Goal: Contribute content

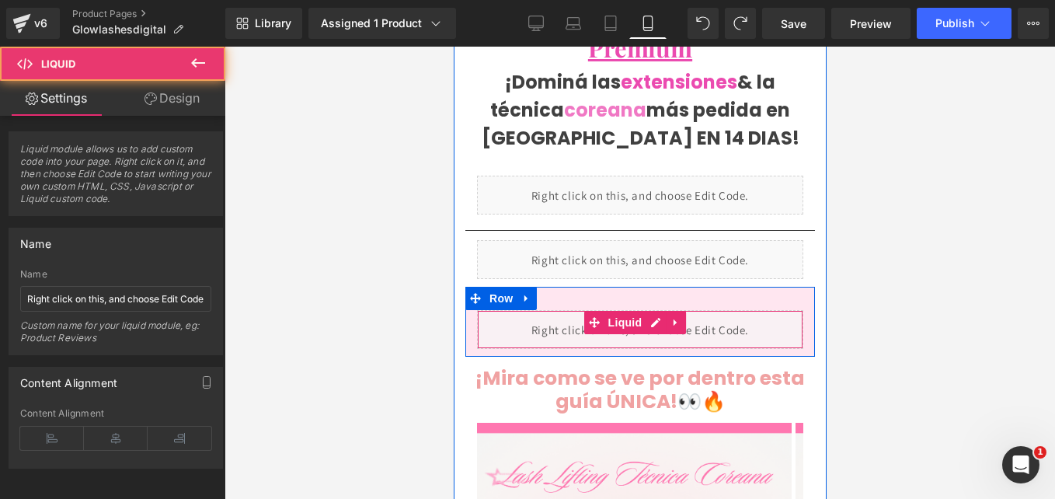
click at [631, 315] on div "Liquid" at bounding box center [639, 329] width 326 height 39
click at [617, 0] on div "Accordion You are previewing how the will restyle your page. You can not edit E…" at bounding box center [527, 0] width 1055 height 0
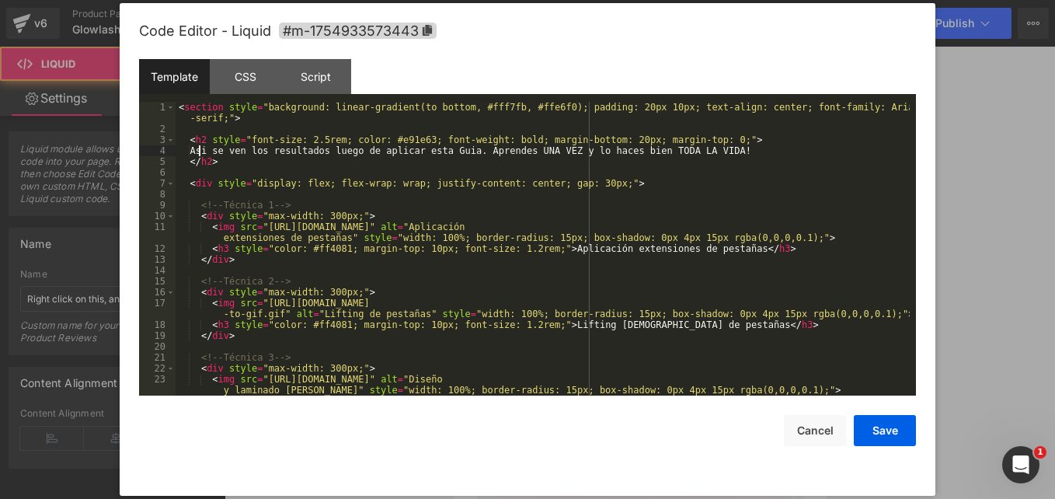
drag, startPoint x: 198, startPoint y: 147, endPoint x: 725, endPoint y: 154, distance: 526.6
click at [682, 141] on div "< section style = "background: linear-gradient(to bottom, #fff7fb, #ffe6f0); pa…" at bounding box center [543, 265] width 734 height 326
click at [725, 151] on div "< section style = "background: linear-gradient(to bottom, #fff7fb, #ffe6f0); pa…" at bounding box center [543, 265] width 734 height 326
drag, startPoint x: 725, startPoint y: 151, endPoint x: 311, endPoint y: 151, distance: 413.9
click at [311, 151] on div "< section style = "background: linear-gradient(to bottom, #fff7fb, #ffe6f0); pa…" at bounding box center [543, 265] width 734 height 326
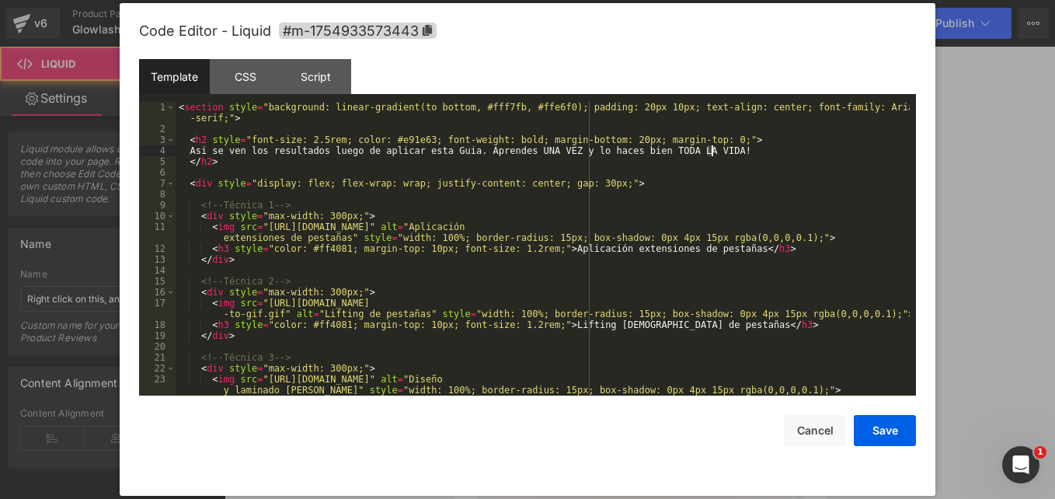
click at [311, 151] on div "< section style = "background: linear-gradient(to bottom, #fff7fb, #ffe6f0); pa…" at bounding box center [543, 249] width 734 height 294
drag, startPoint x: 715, startPoint y: 149, endPoint x: 373, endPoint y: 197, distance: 345.9
click at [250, 153] on div "< section style = "background: linear-gradient(to bottom, #fff7fb, #ffe6f0); pa…" at bounding box center [543, 265] width 734 height 326
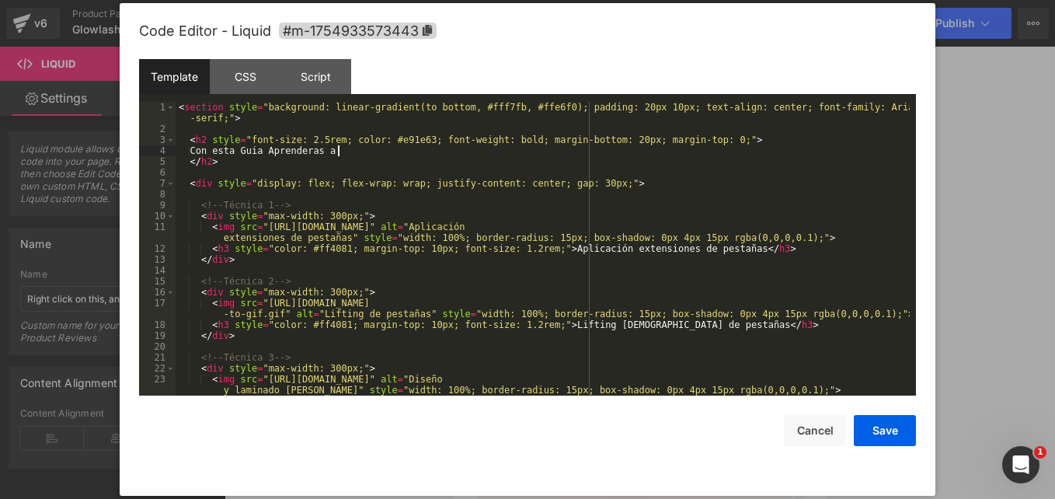
click at [598, 248] on div "< section style = "background: linear-gradient(to bottom, #fff7fb, #ffe6f0); pa…" at bounding box center [543, 265] width 734 height 326
click at [717, 249] on div "< section style = "background: linear-gradient(to bottom, #fff7fb, #ffe6f0); pa…" at bounding box center [543, 265] width 734 height 326
click at [679, 324] on div "< section style = "background: linear-gradient(to bottom, #fff7fb, #ffe6f0); pa…" at bounding box center [543, 265] width 734 height 326
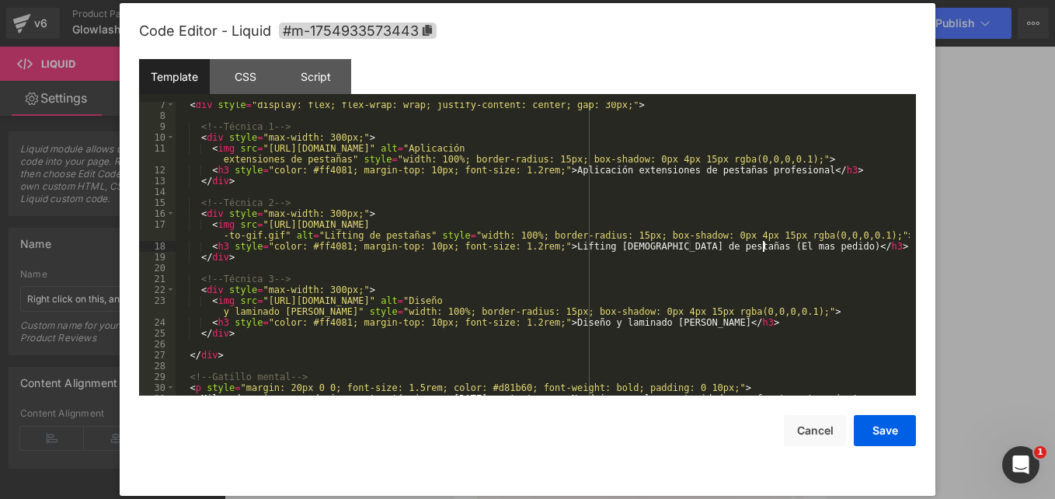
scroll to position [79, 0]
click at [673, 321] on div "< div style = "display: flex; flex-wrap: wrap; justify-content: center; gap: 30…" at bounding box center [543, 256] width 734 height 315
click at [674, 322] on div "< div style = "display: flex; flex-wrap: wrap; justify-content: center; gap: 30…" at bounding box center [543, 256] width 734 height 315
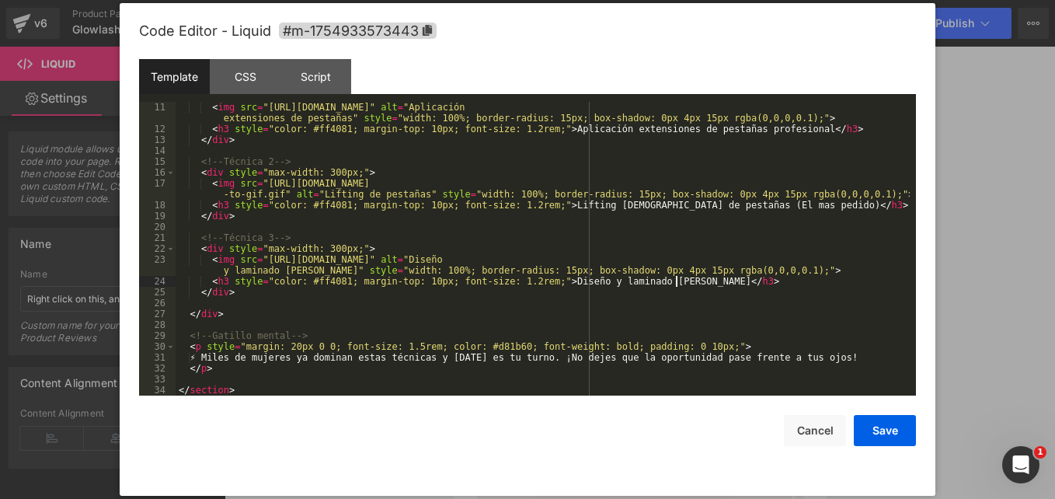
scroll to position [120, 0]
click at [889, 431] on button "Save" at bounding box center [884, 430] width 62 height 31
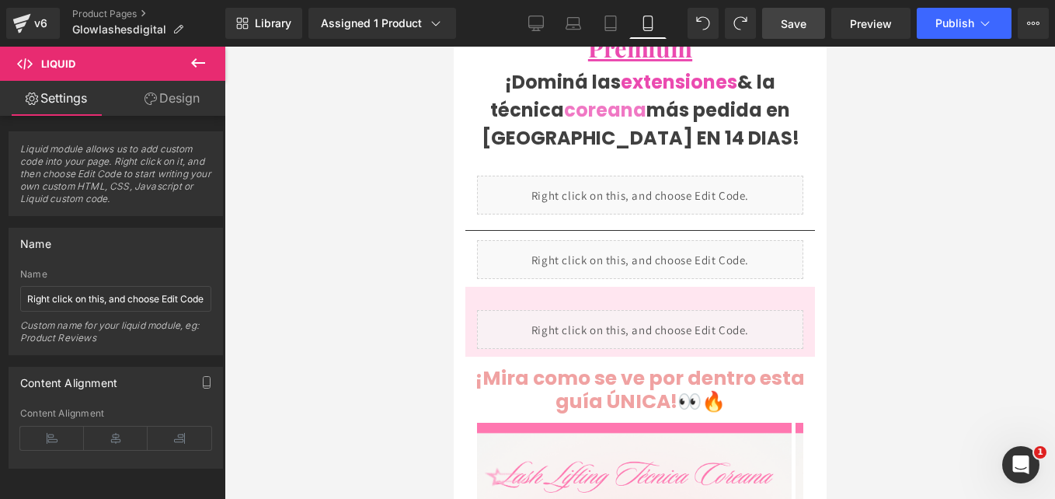
click at [785, 12] on link "Save" at bounding box center [793, 23] width 63 height 31
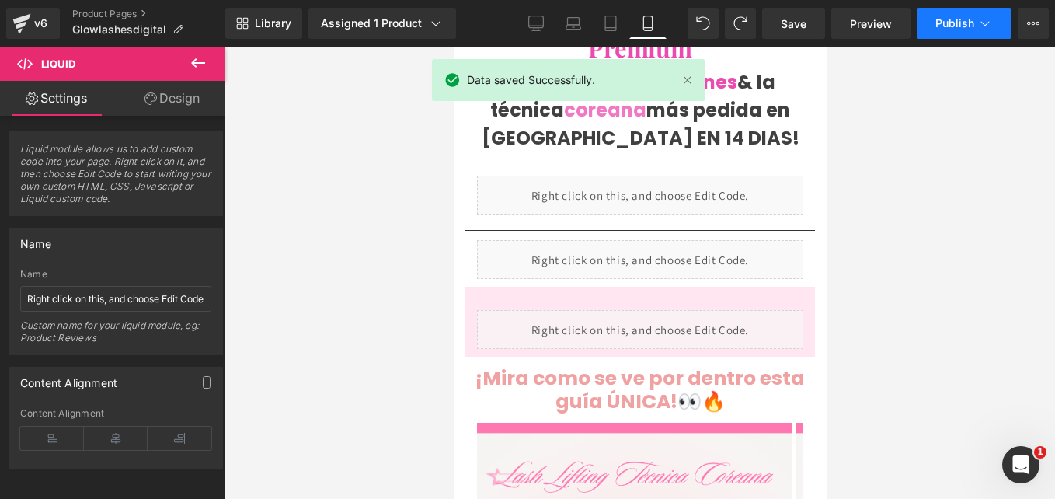
click at [953, 25] on span "Publish" at bounding box center [954, 23] width 39 height 12
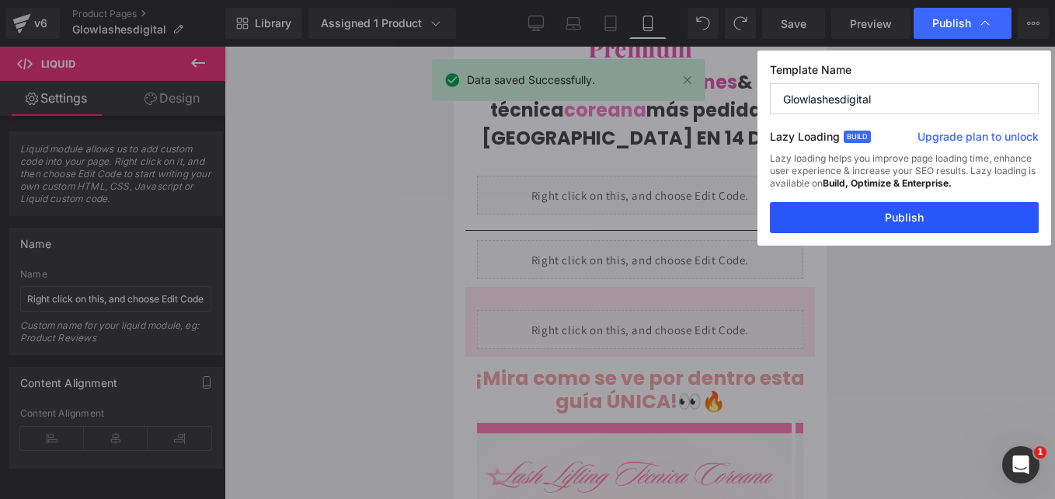
click at [889, 210] on button "Publish" at bounding box center [904, 217] width 269 height 31
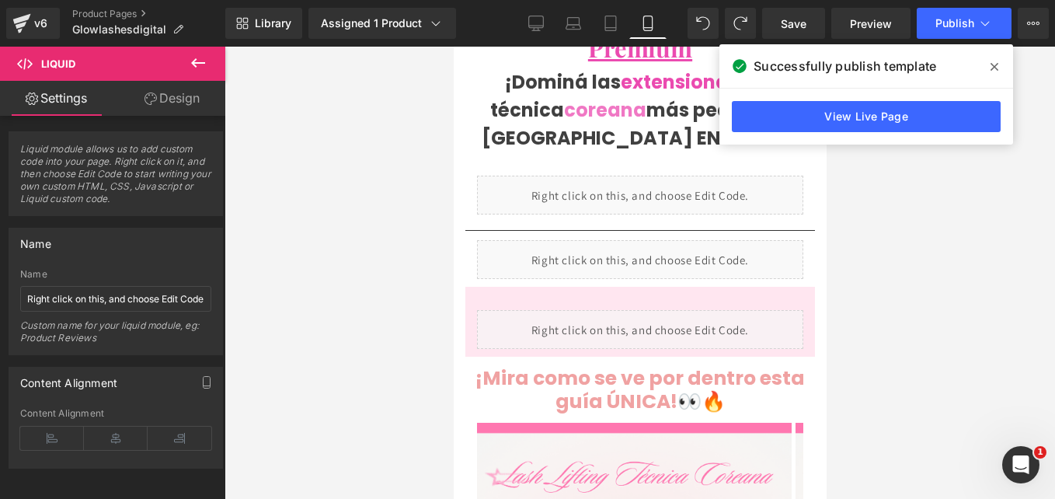
click at [1001, 68] on span at bounding box center [994, 66] width 25 height 25
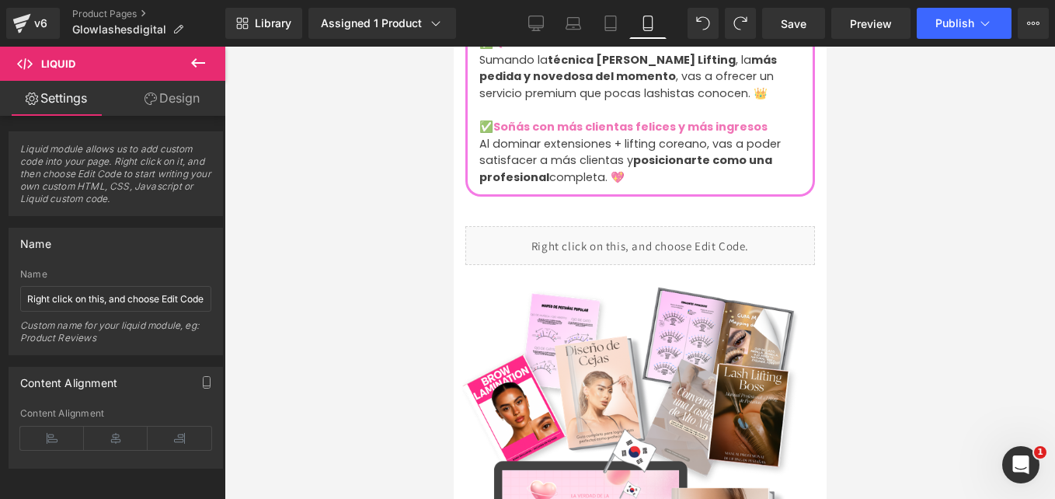
scroll to position [306, 0]
